Goal: Information Seeking & Learning: Learn about a topic

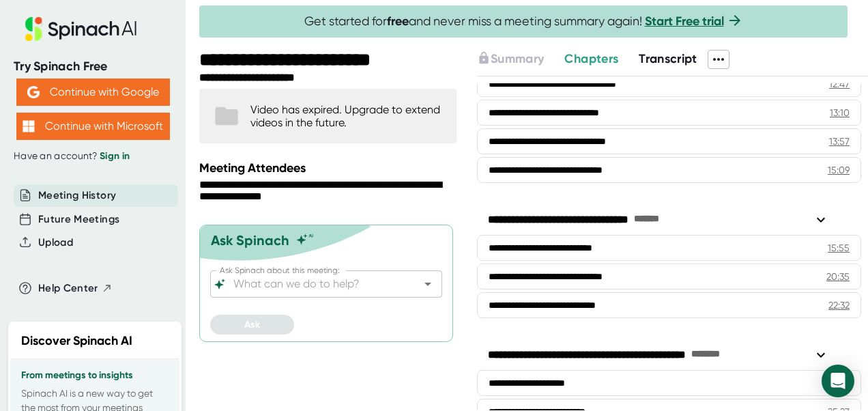
scroll to position [409, 0]
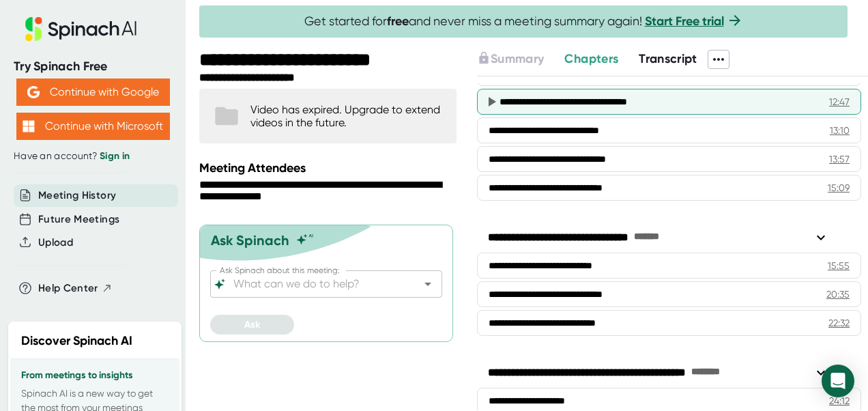
click at [591, 96] on div "**********" at bounding box center [648, 102] width 298 height 14
click at [635, 89] on div "**********" at bounding box center [669, 102] width 384 height 26
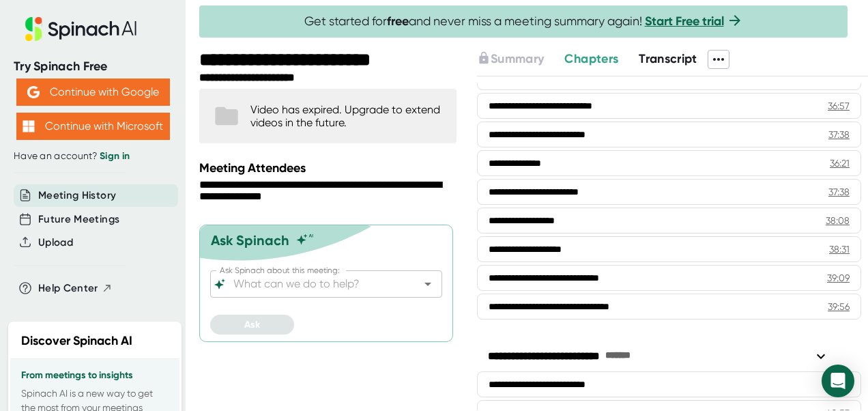
scroll to position [796, 0]
